Goal: Task Accomplishment & Management: Complete application form

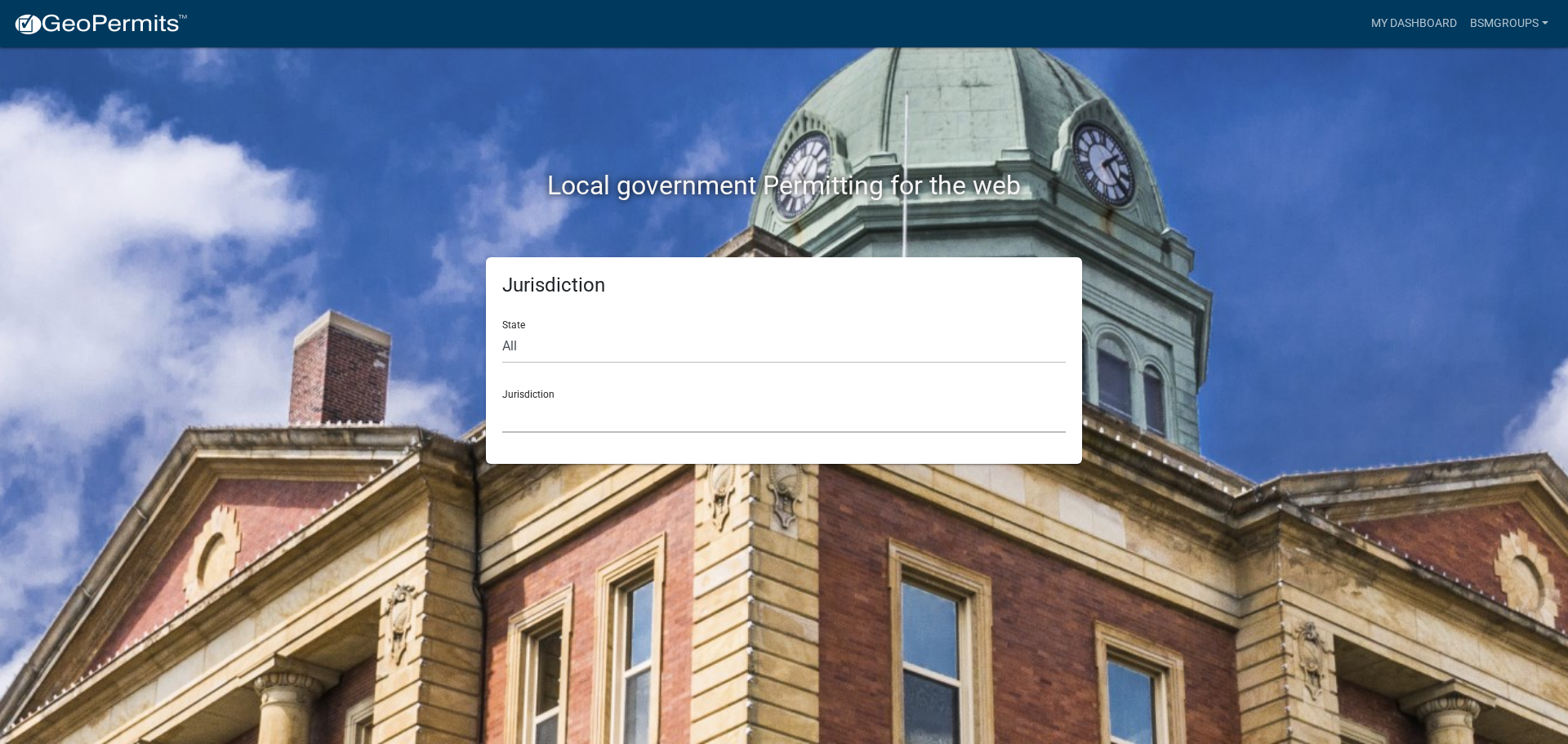
click at [545, 412] on select "[GEOGRAPHIC_DATA], [US_STATE] [GEOGRAPHIC_DATA], [US_STATE][PERSON_NAME][GEOGRA…" at bounding box center [783, 416] width 564 height 33
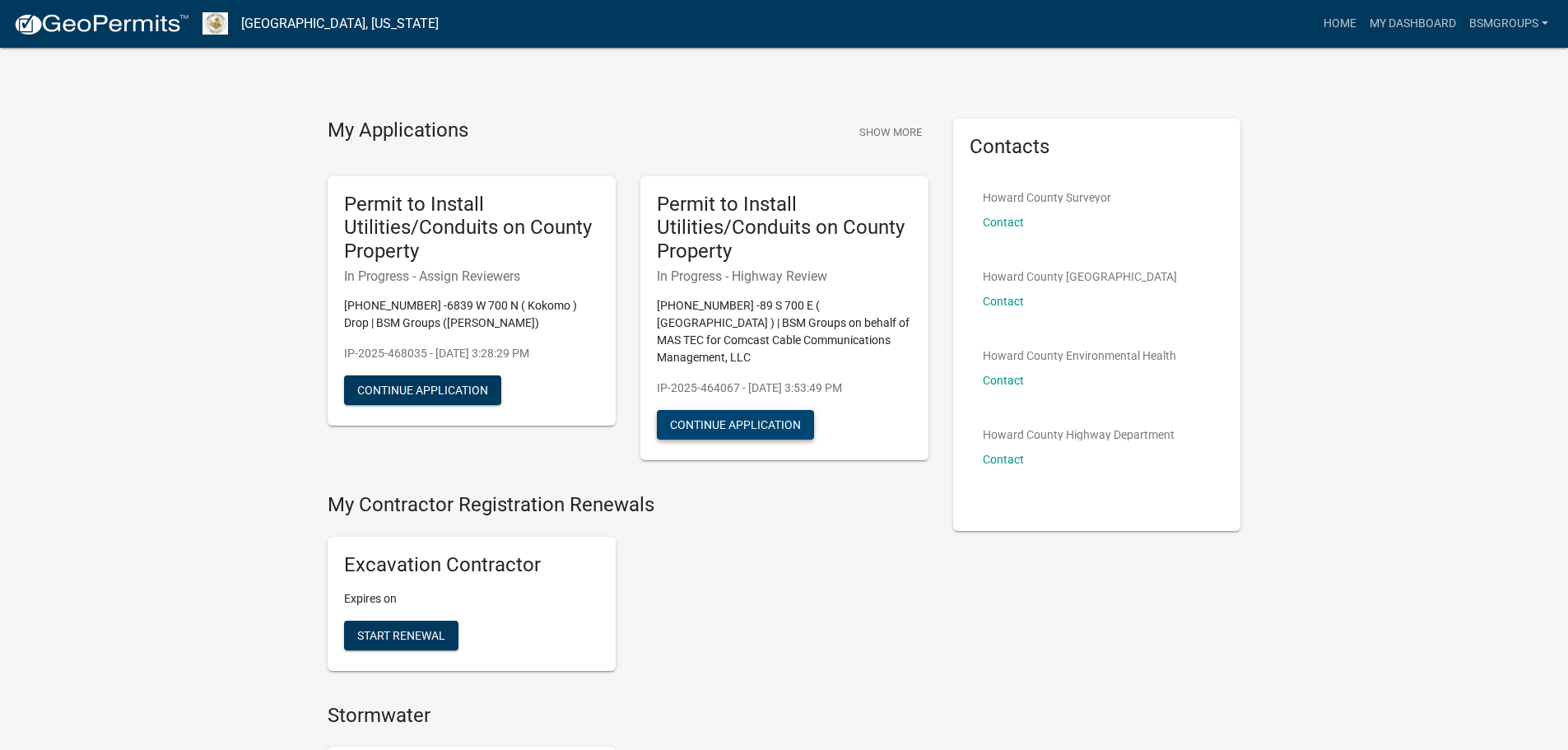
click at [726, 410] on button "Continue Application" at bounding box center [735, 425] width 157 height 30
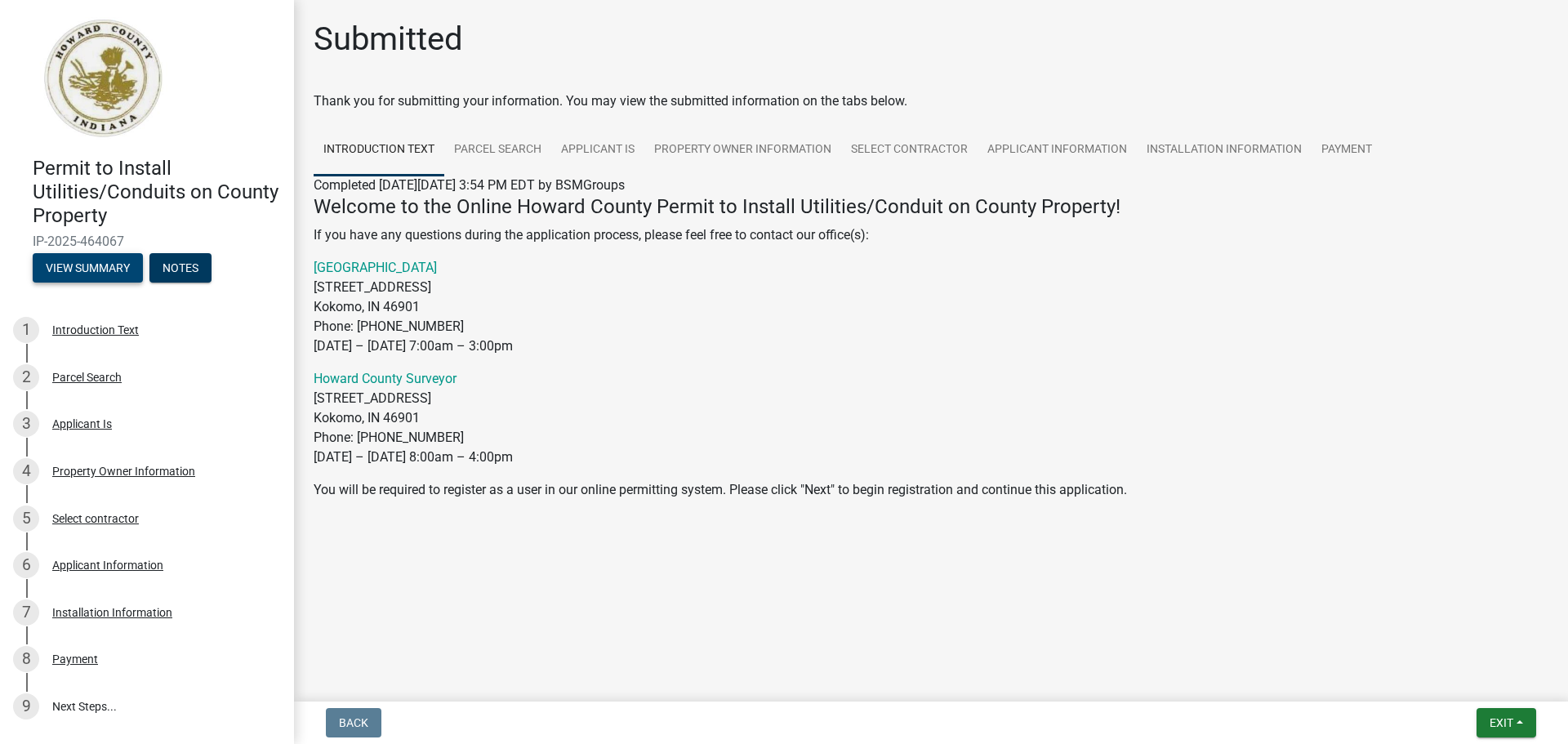
click at [96, 264] on button "View Summary" at bounding box center [87, 268] width 110 height 30
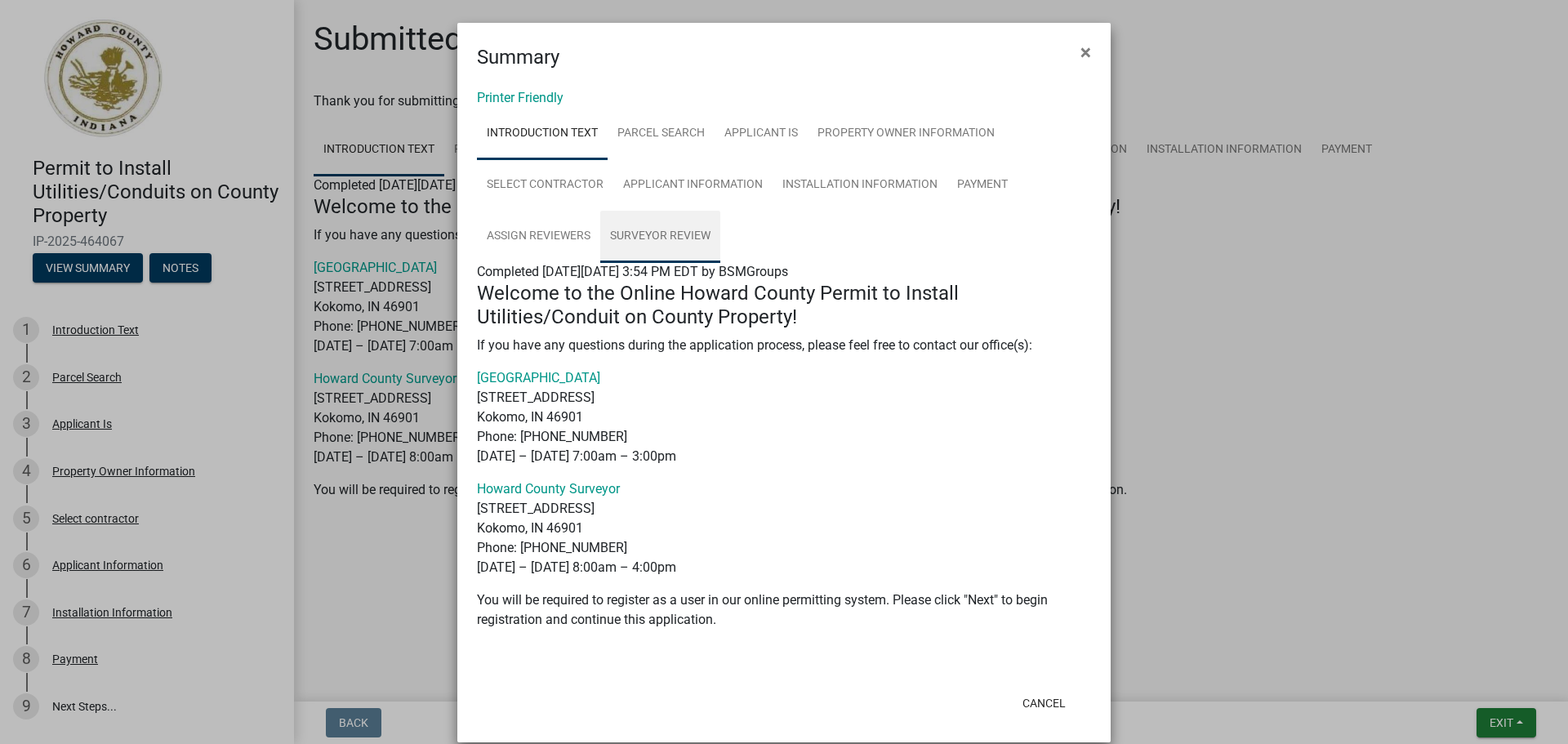
click at [668, 232] on link "Surveyor Review" at bounding box center [660, 237] width 120 height 52
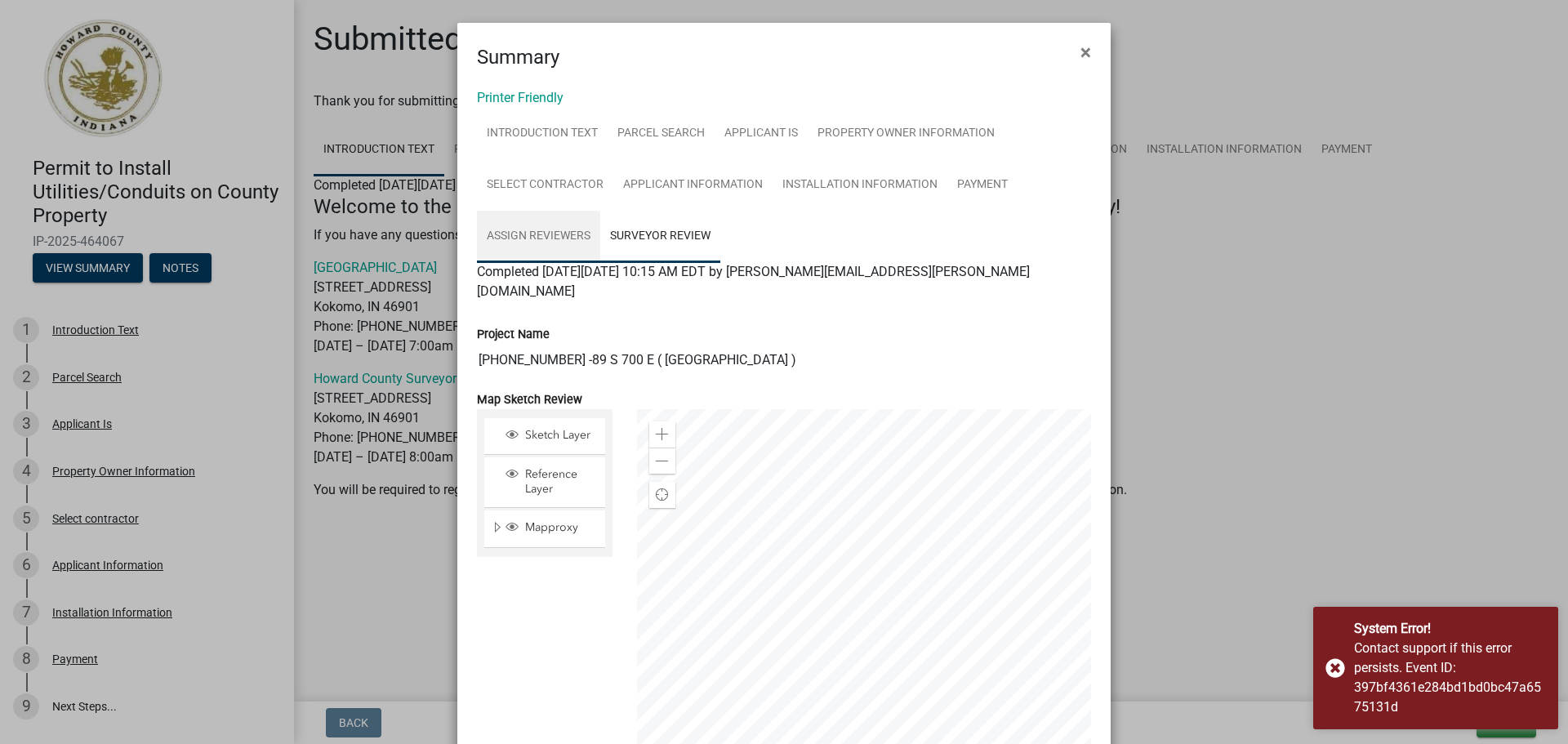
click at [575, 233] on link "Assign Reviewers" at bounding box center [538, 237] width 124 height 52
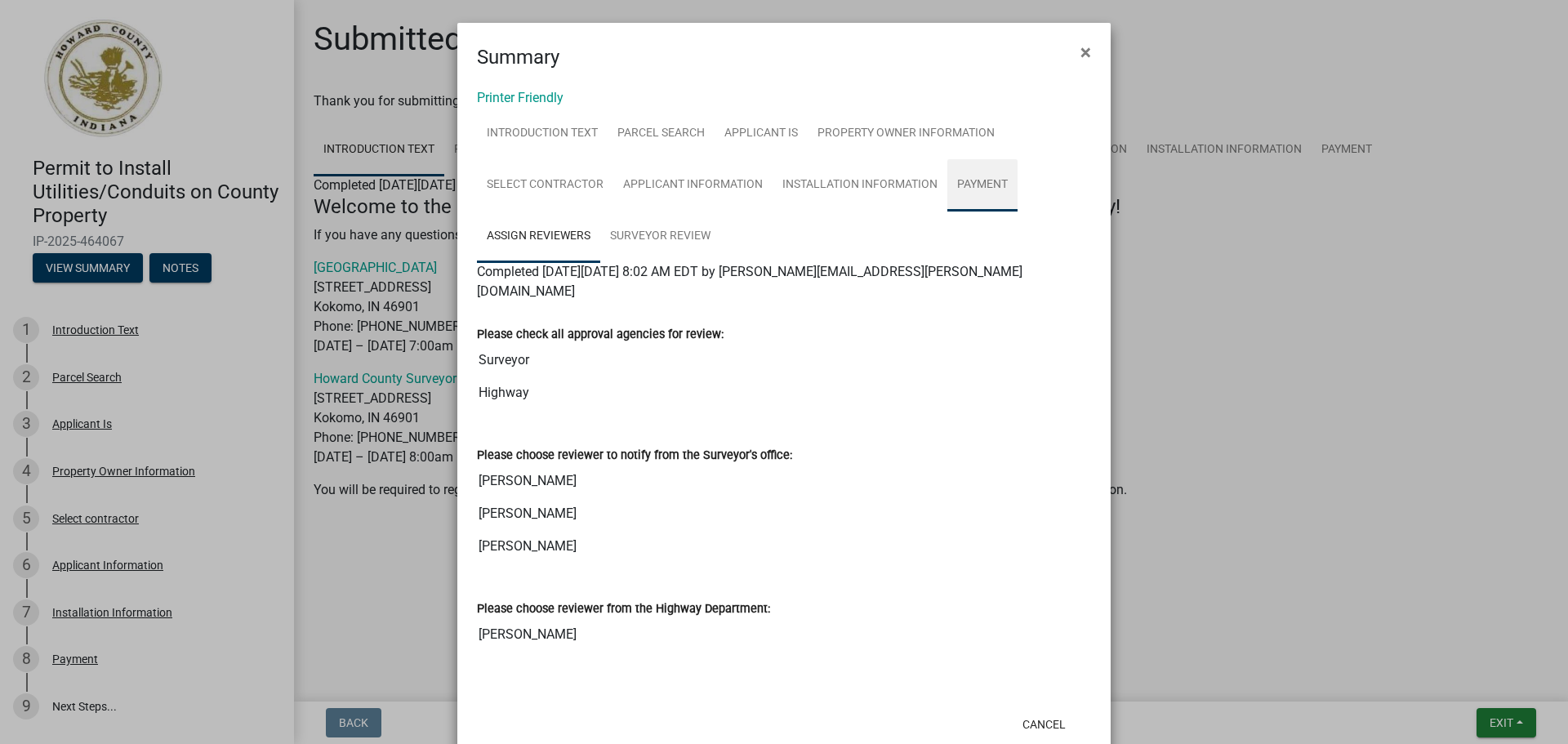
click at [957, 191] on link "Payment" at bounding box center [982, 186] width 70 height 52
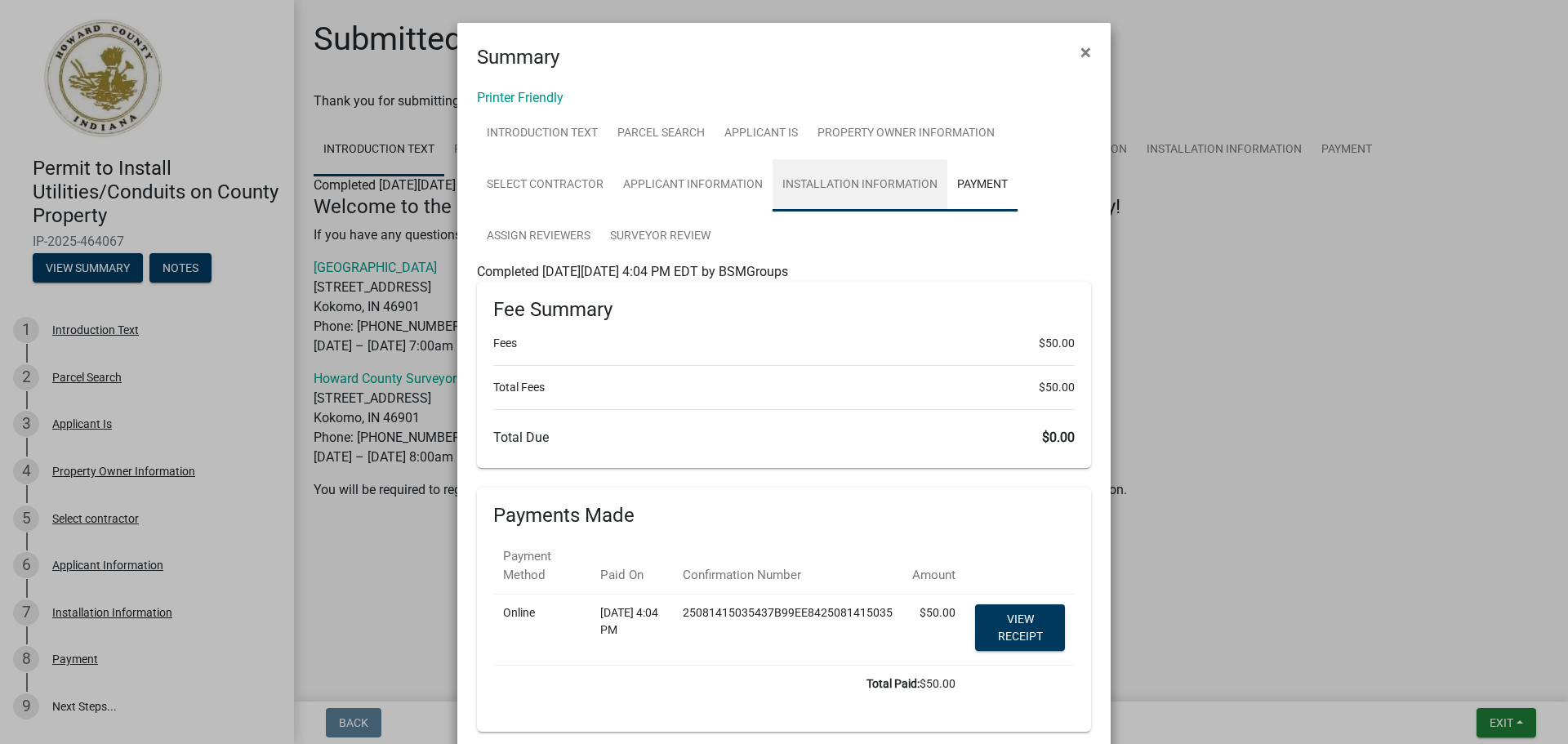
click at [866, 191] on link "Installation Information" at bounding box center [859, 186] width 175 height 52
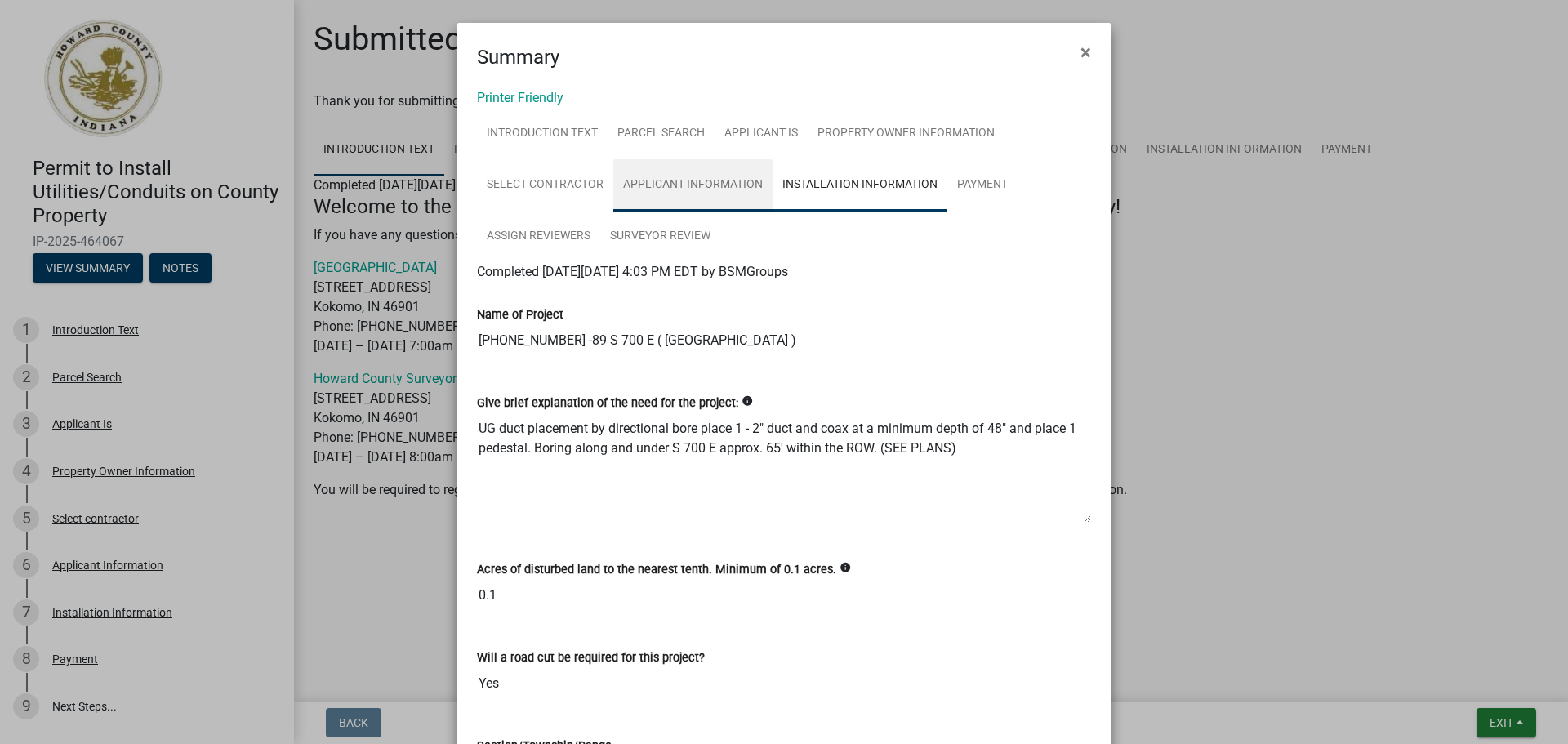
click at [696, 183] on link "Applicant Information" at bounding box center [693, 186] width 159 height 52
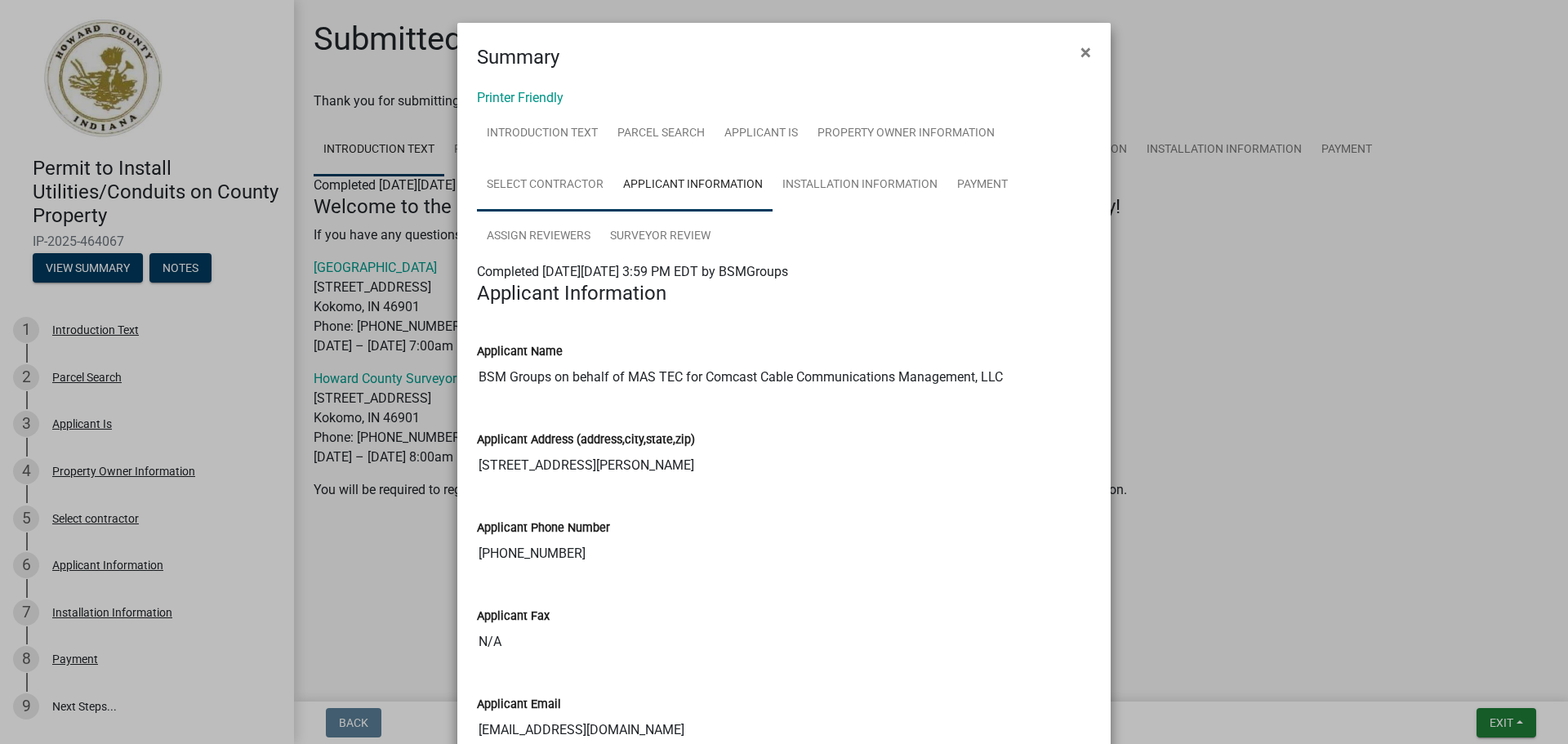
click at [562, 172] on link "Select contractor" at bounding box center [545, 186] width 136 height 52
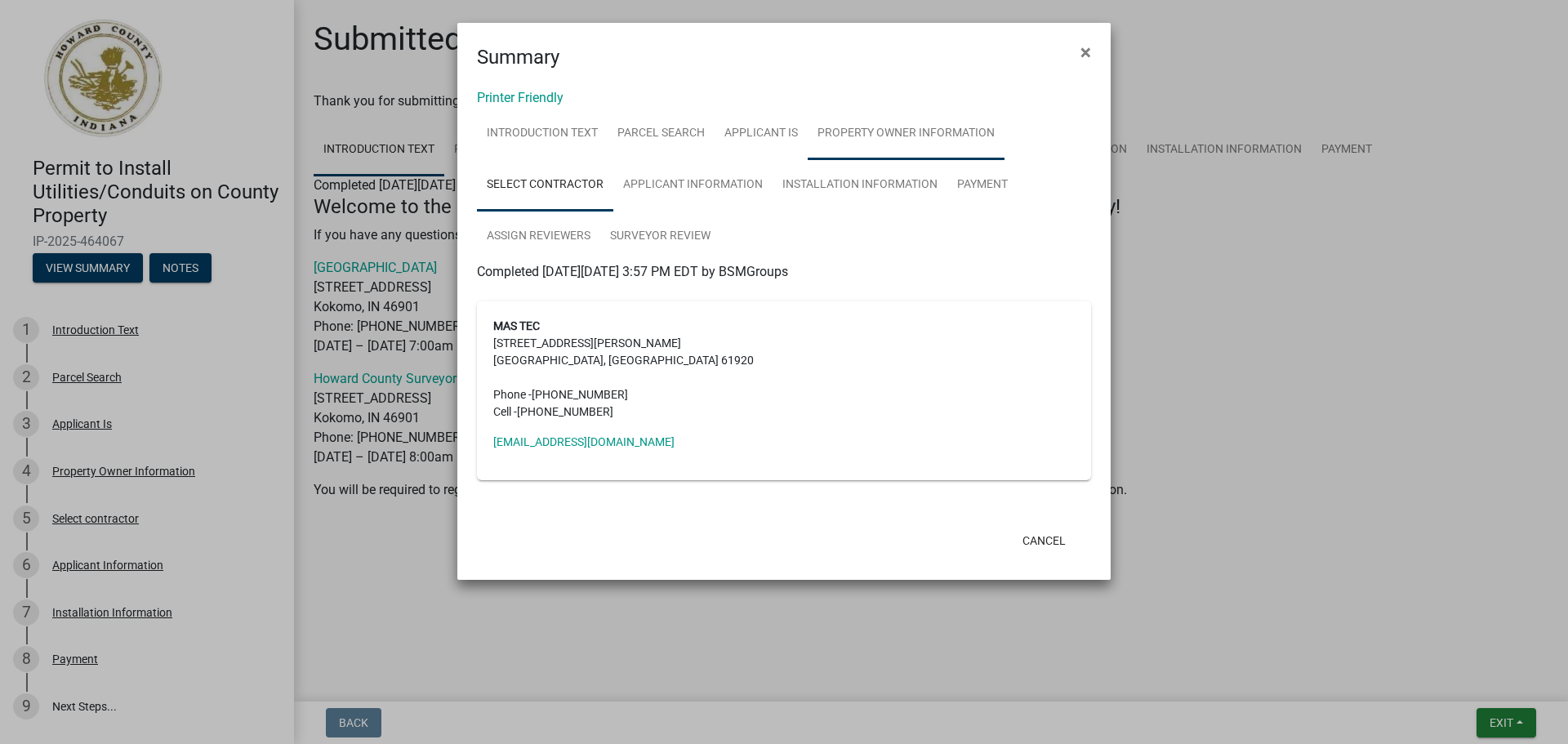
click at [900, 129] on link "Property Owner Information" at bounding box center [906, 134] width 197 height 52
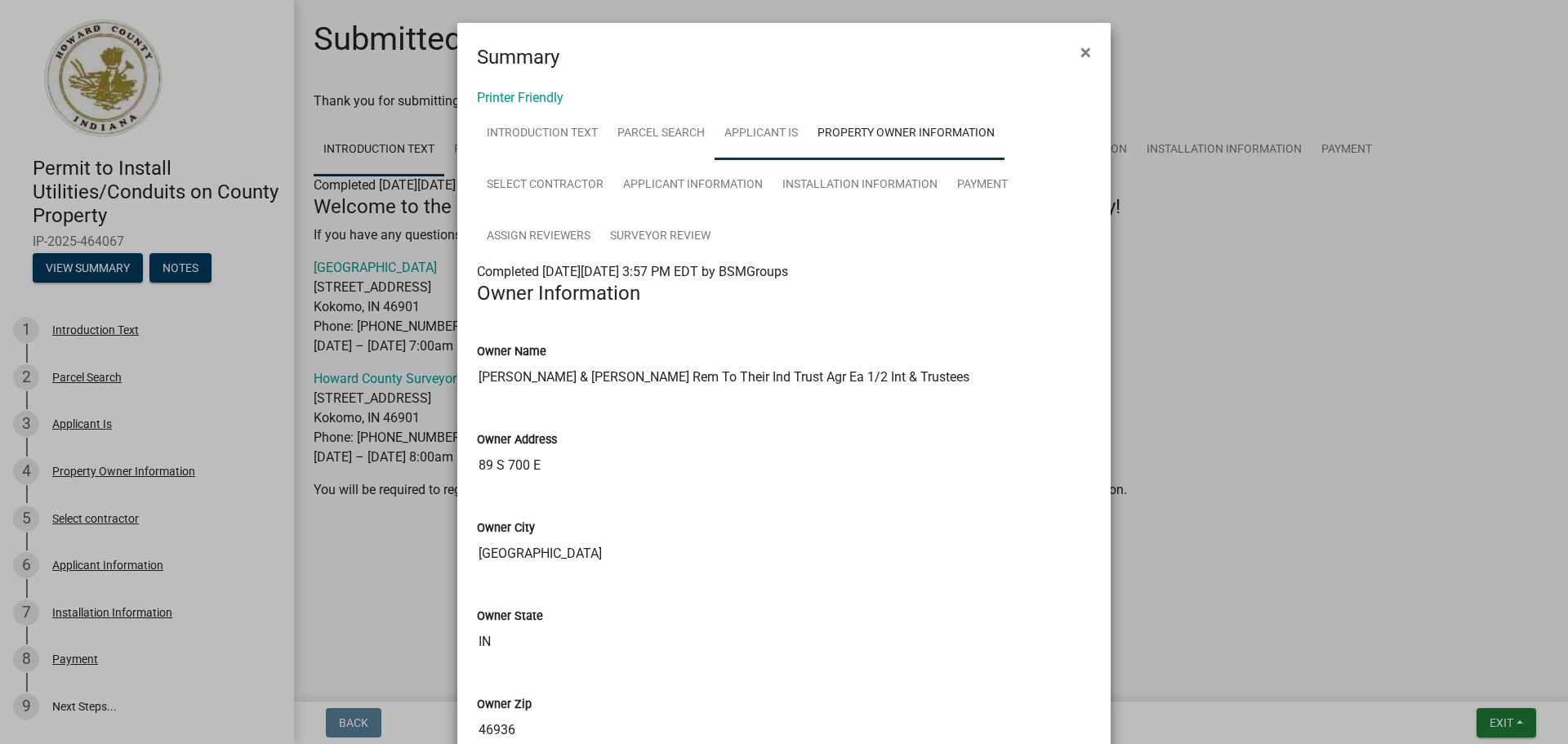
click at [774, 130] on link "Applicant Is" at bounding box center [761, 134] width 93 height 52
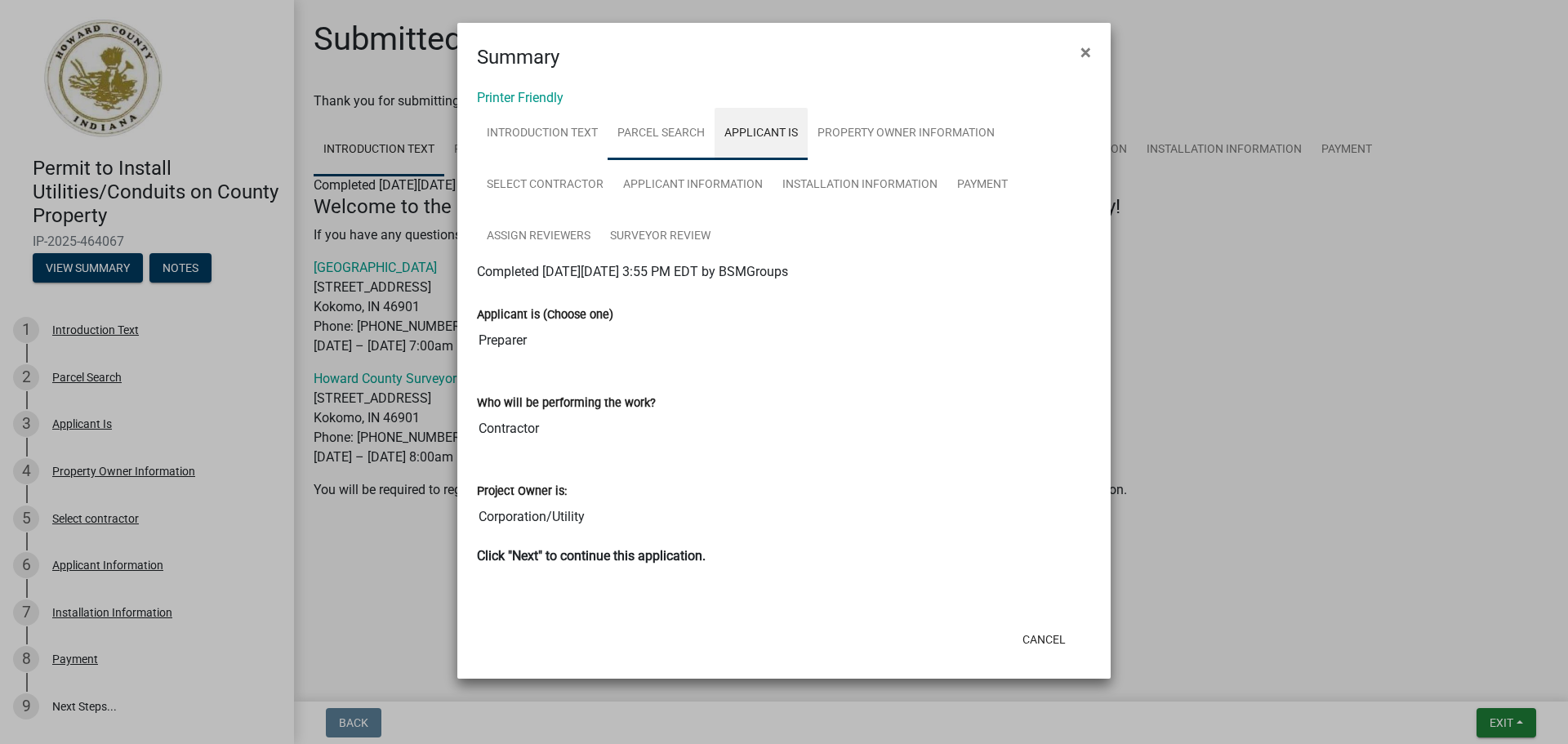
click at [685, 121] on link "Parcel Search" at bounding box center [660, 134] width 107 height 52
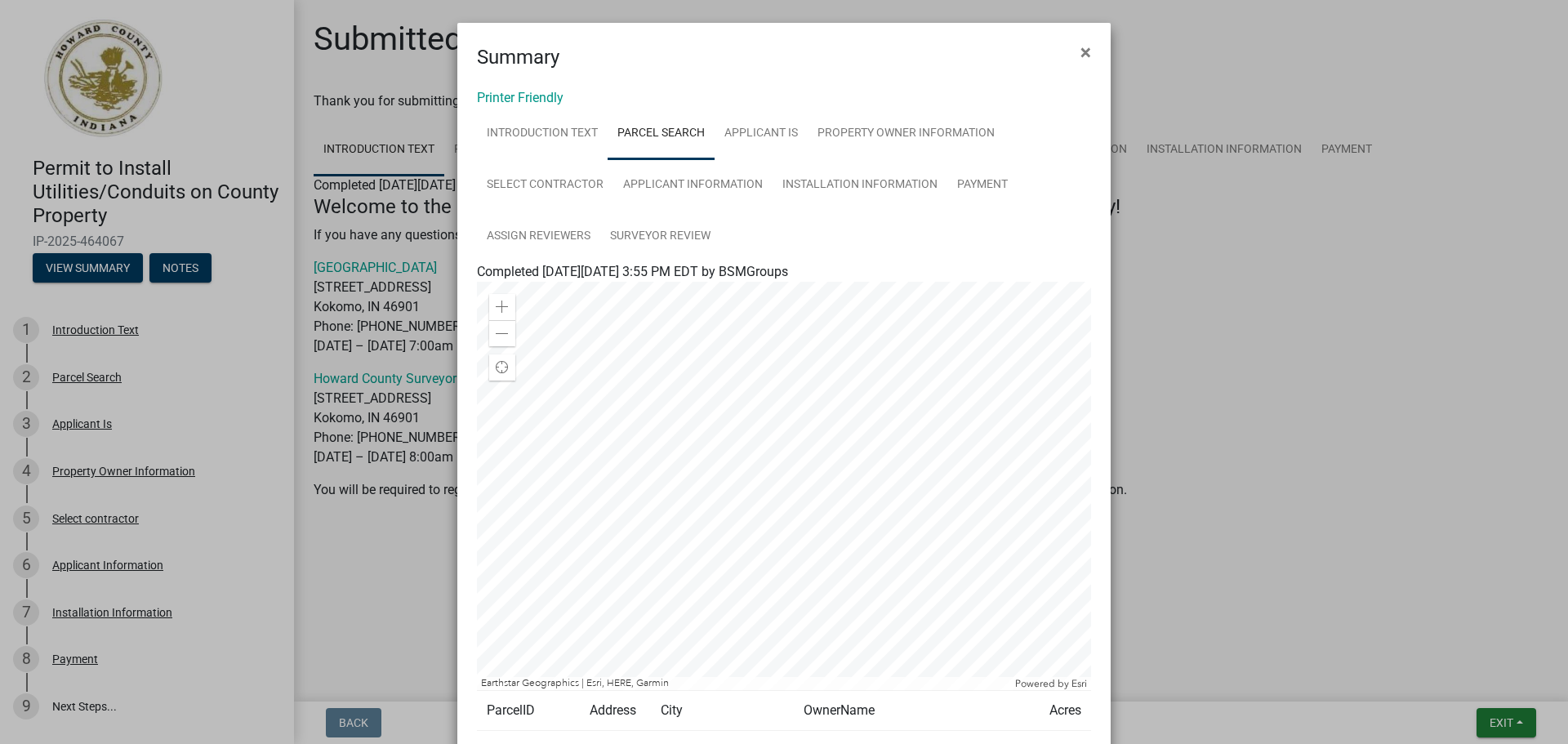
click at [561, 105] on div "Printer Friendly Introduction Text Parcel Search Applicant Is Property Owner In…" at bounding box center [783, 466] width 653 height 790
click at [545, 137] on link "Introduction Text" at bounding box center [542, 134] width 131 height 52
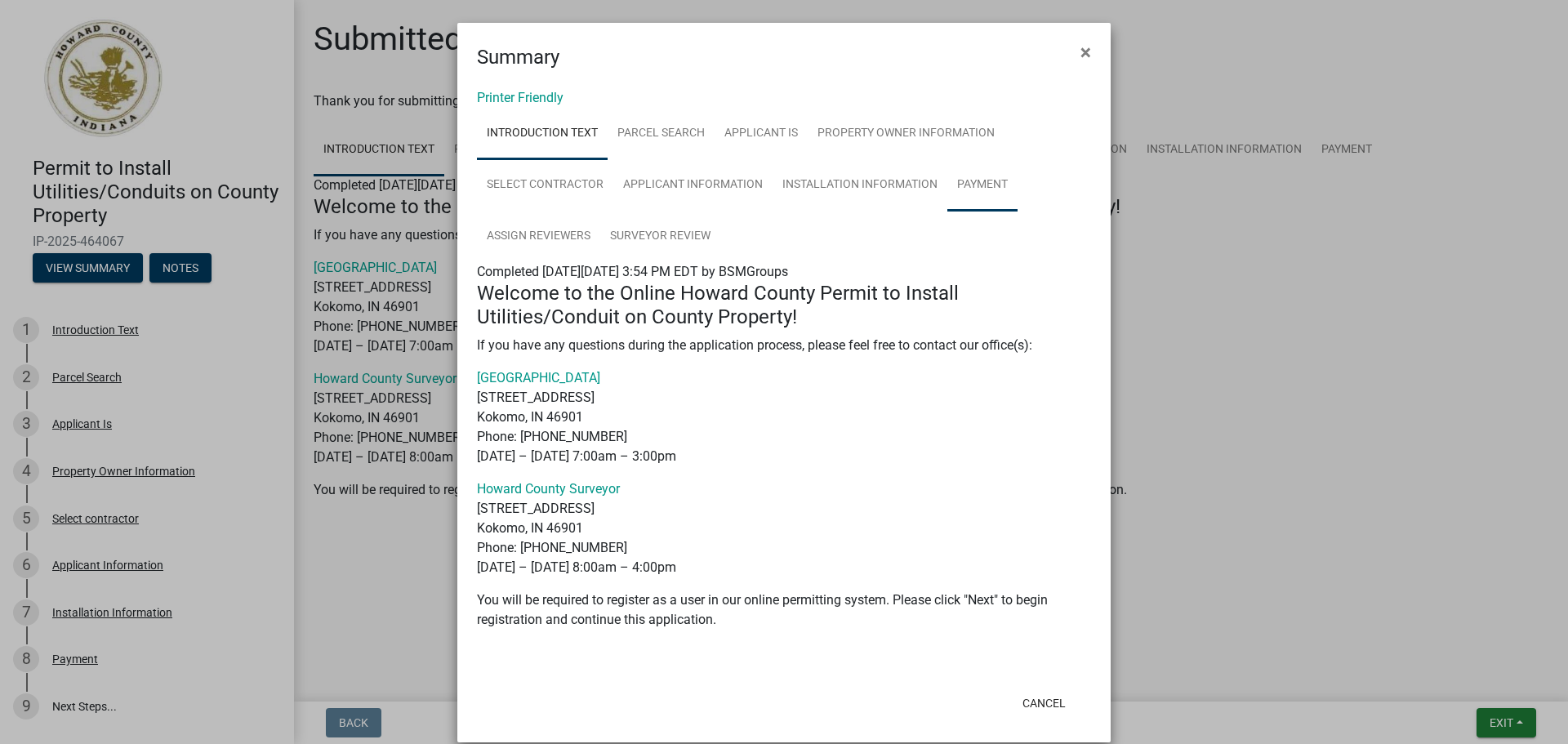
click at [947, 185] on link "Payment" at bounding box center [982, 186] width 70 height 52
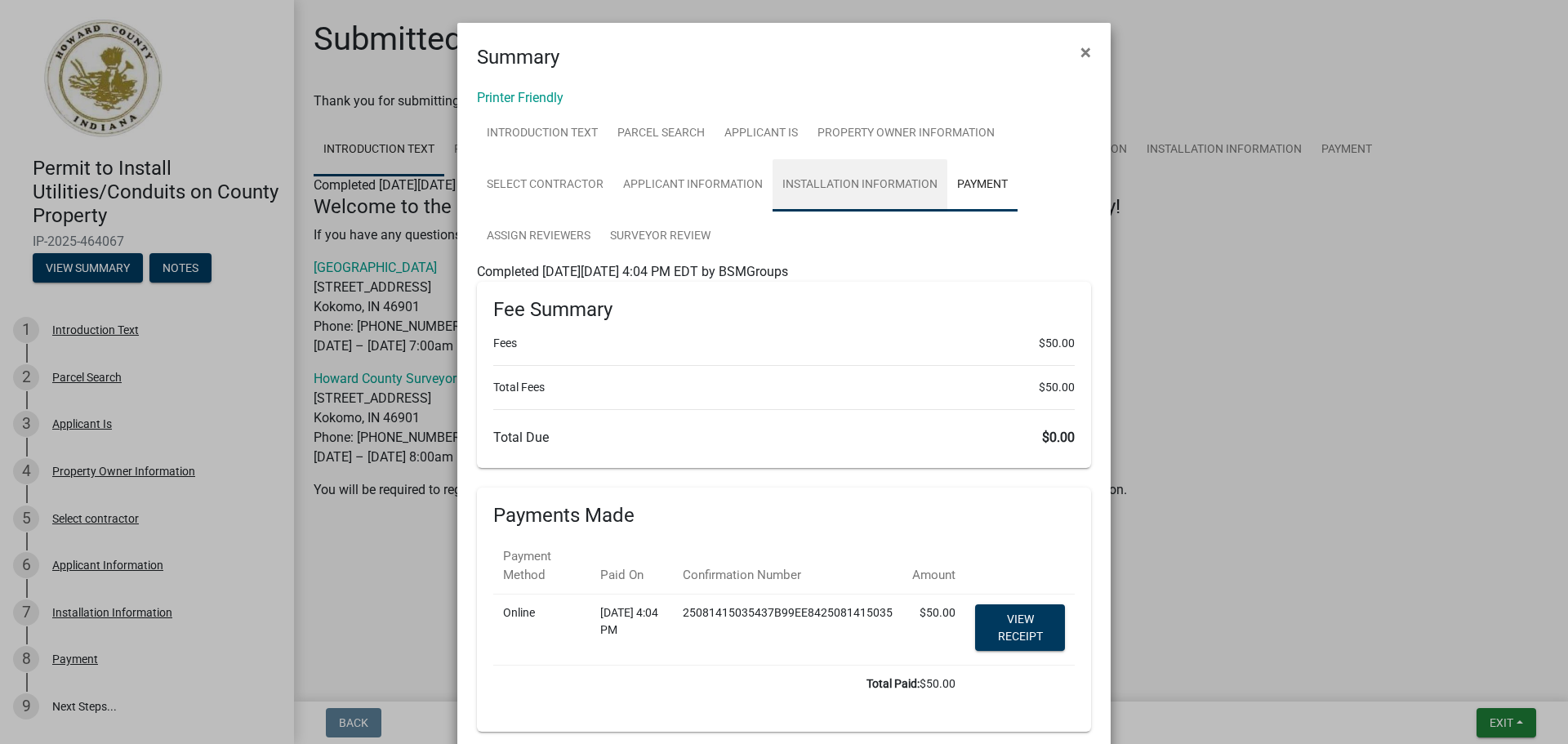
click at [853, 183] on link "Installation Information" at bounding box center [859, 186] width 175 height 52
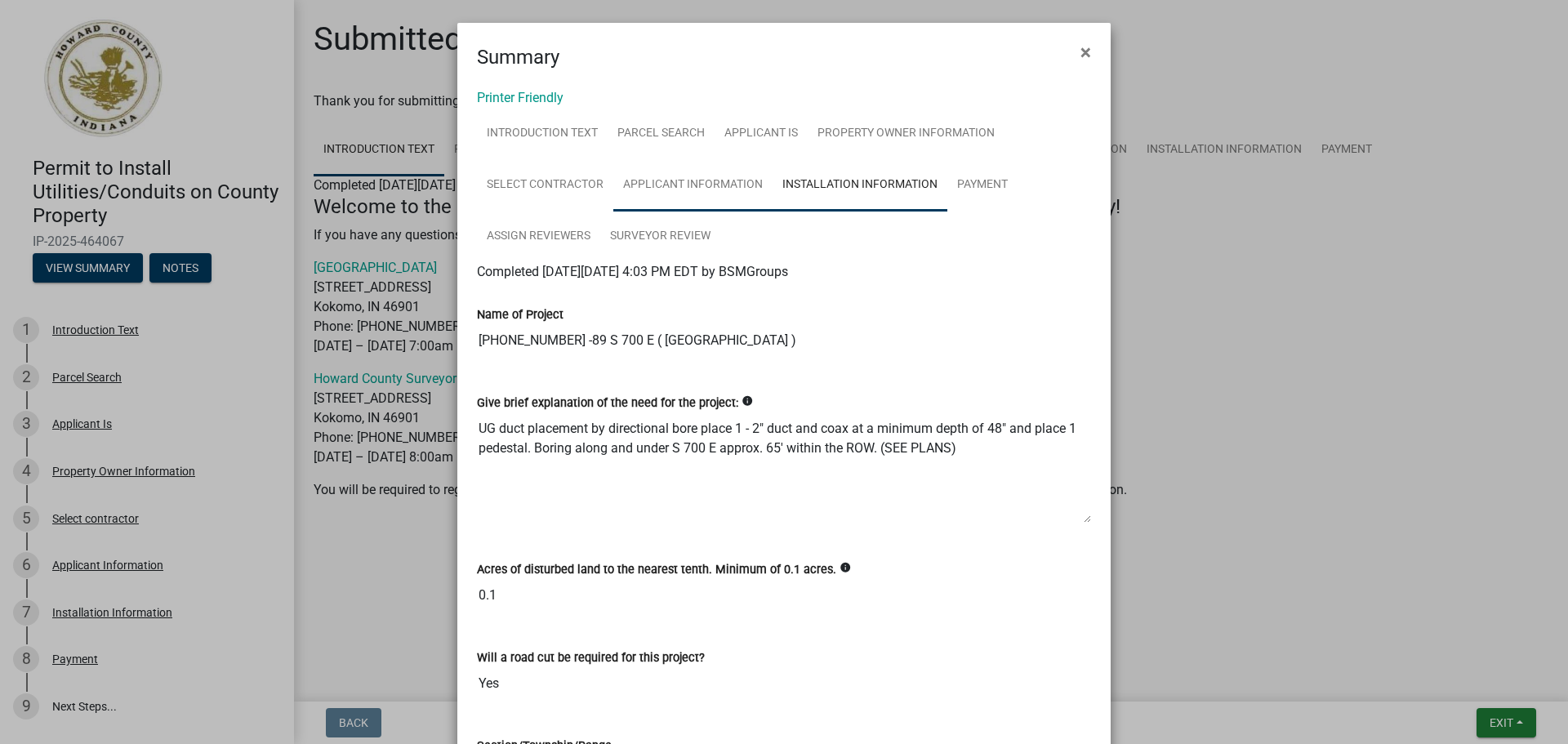
click at [693, 186] on link "Applicant Information" at bounding box center [693, 186] width 159 height 52
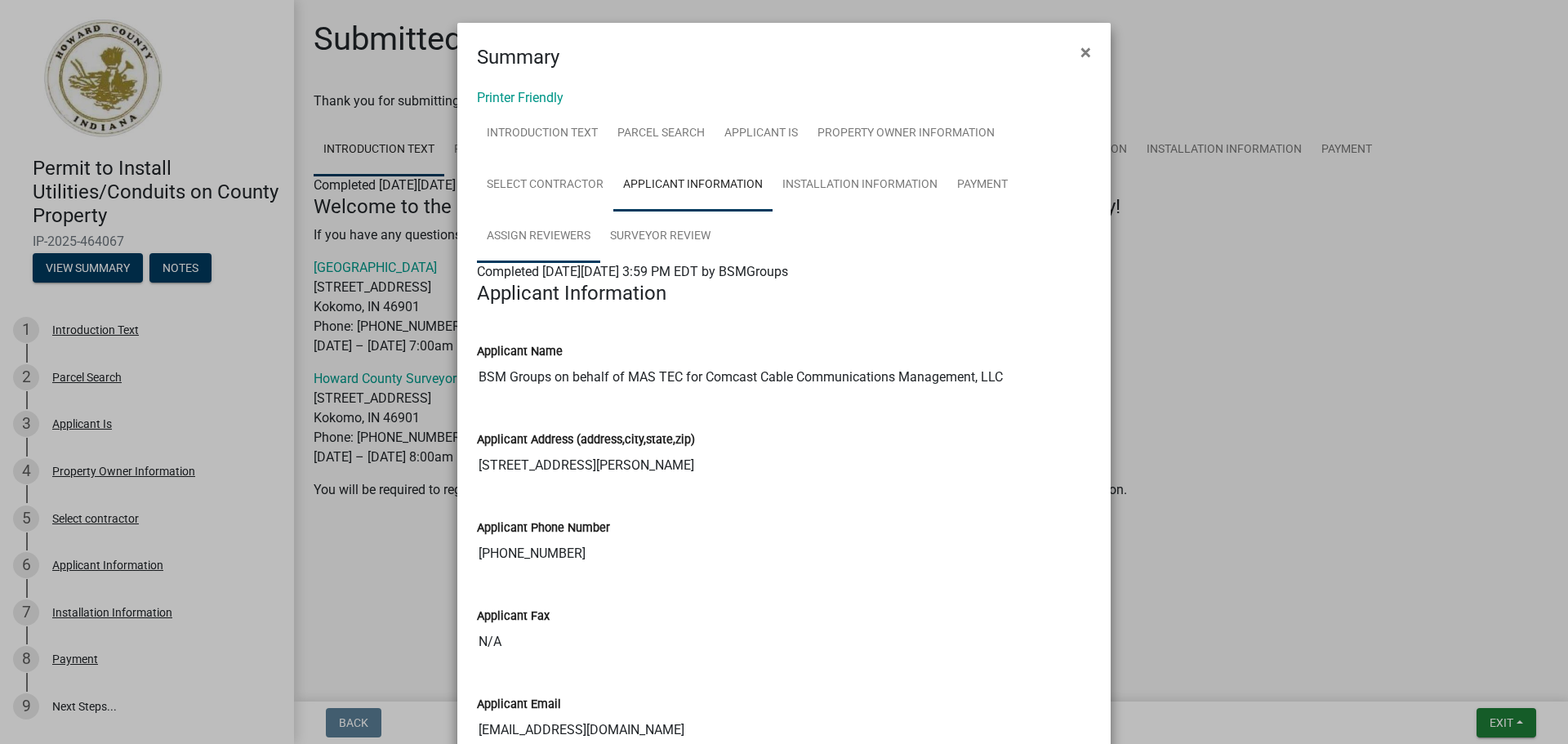
click at [533, 233] on link "Assign Reviewers" at bounding box center [538, 237] width 124 height 52
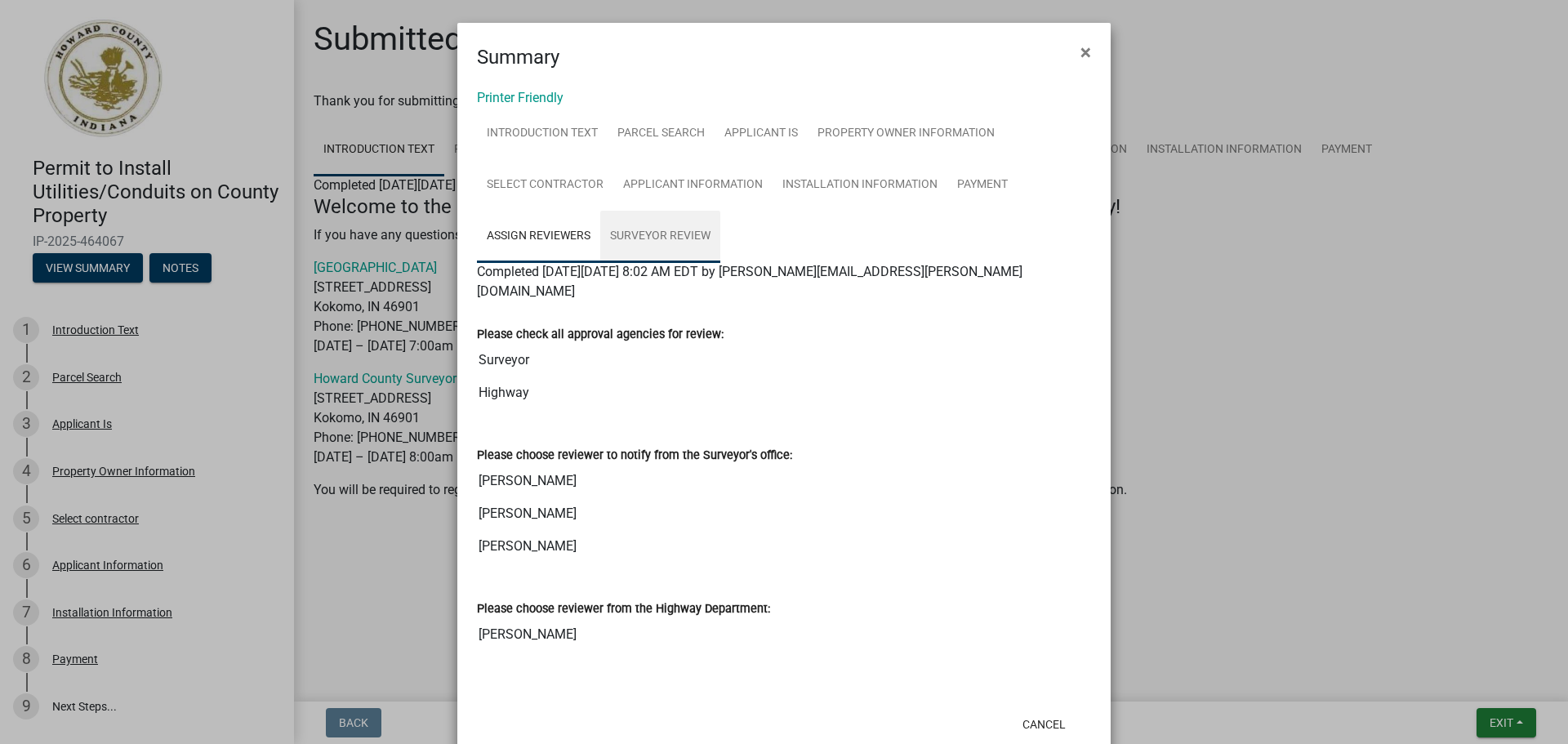
click at [654, 236] on link "Surveyor Review" at bounding box center [660, 237] width 120 height 52
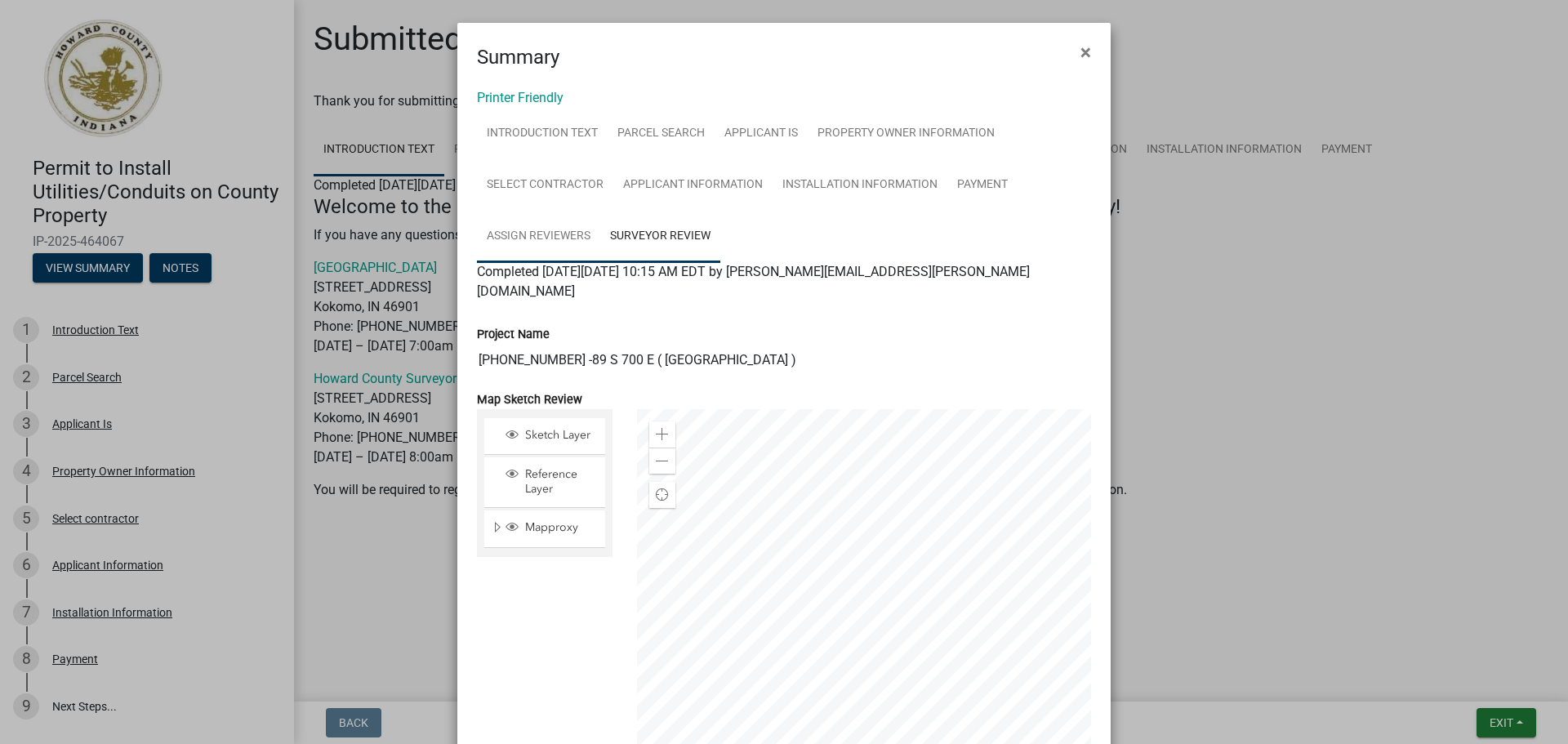
click at [552, 231] on link "Assign Reviewers" at bounding box center [538, 237] width 124 height 52
